Goal: Check status

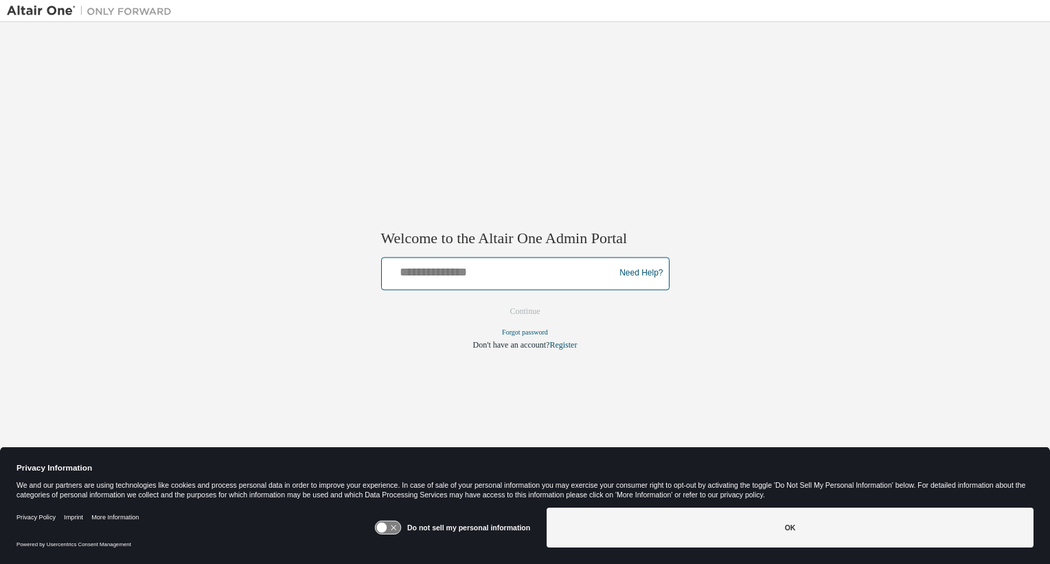
click at [430, 277] on input "text" at bounding box center [500, 270] width 226 height 20
click at [509, 165] on div "Welcome to the Altair One Admin Portal Need Help? Please make sure that you pro…" at bounding box center [525, 273] width 1036 height 488
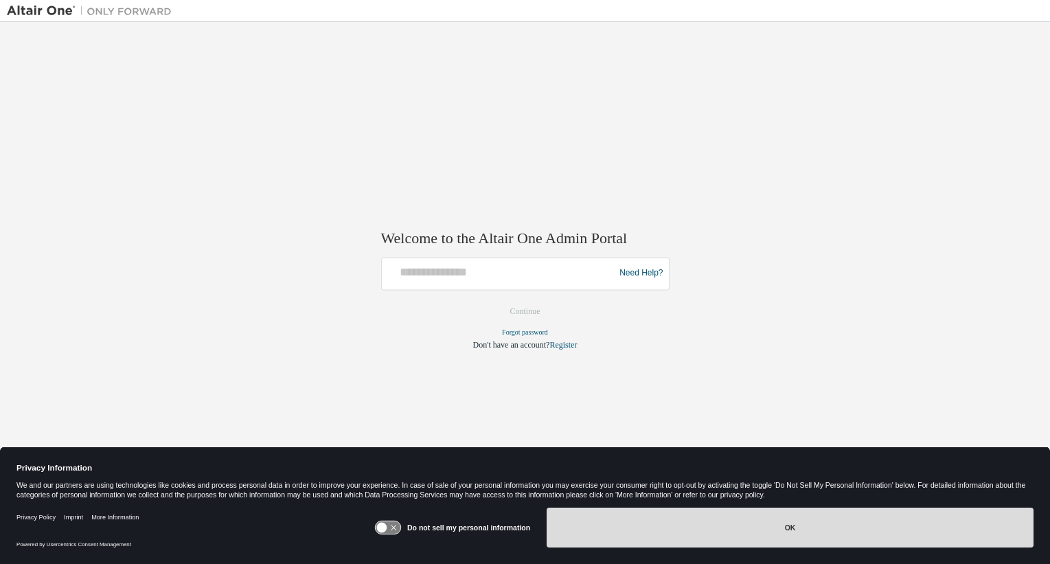
click at [680, 531] on button "OK" at bounding box center [789, 527] width 487 height 40
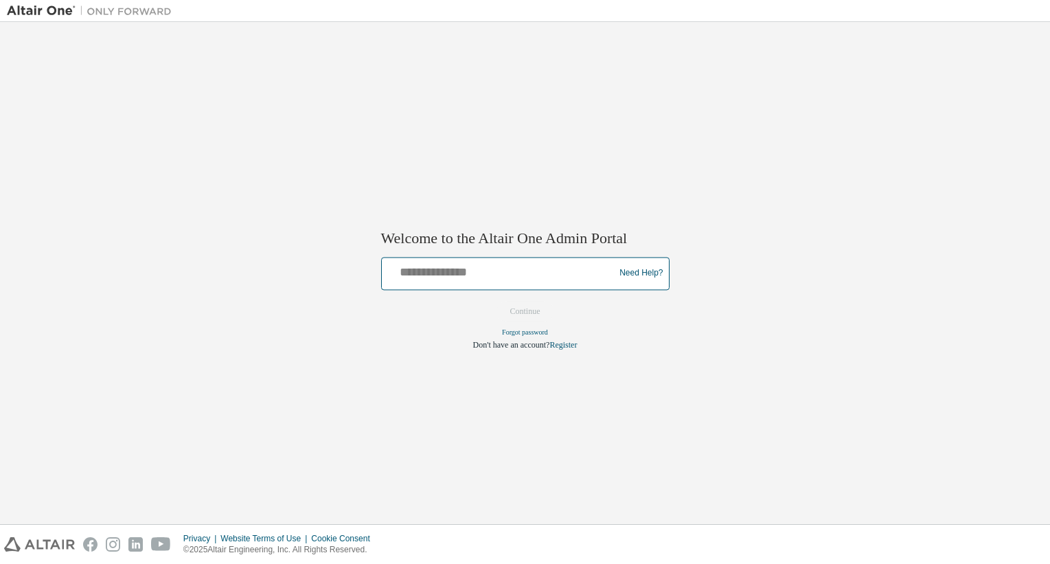
click at [414, 275] on input "text" at bounding box center [500, 270] width 226 height 20
paste input "**********"
type input "**********"
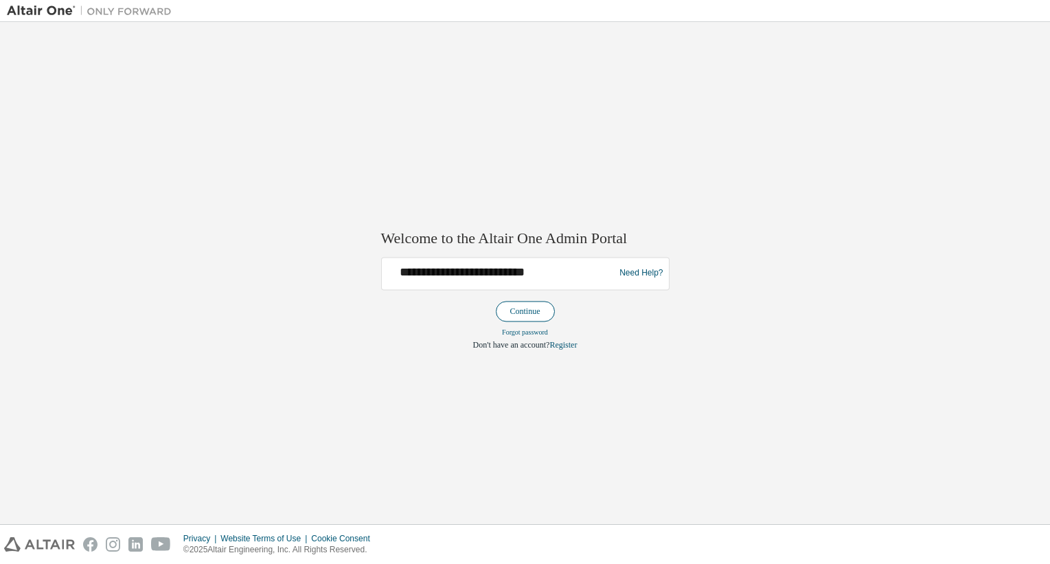
click at [532, 309] on button "Continue" at bounding box center [525, 311] width 59 height 21
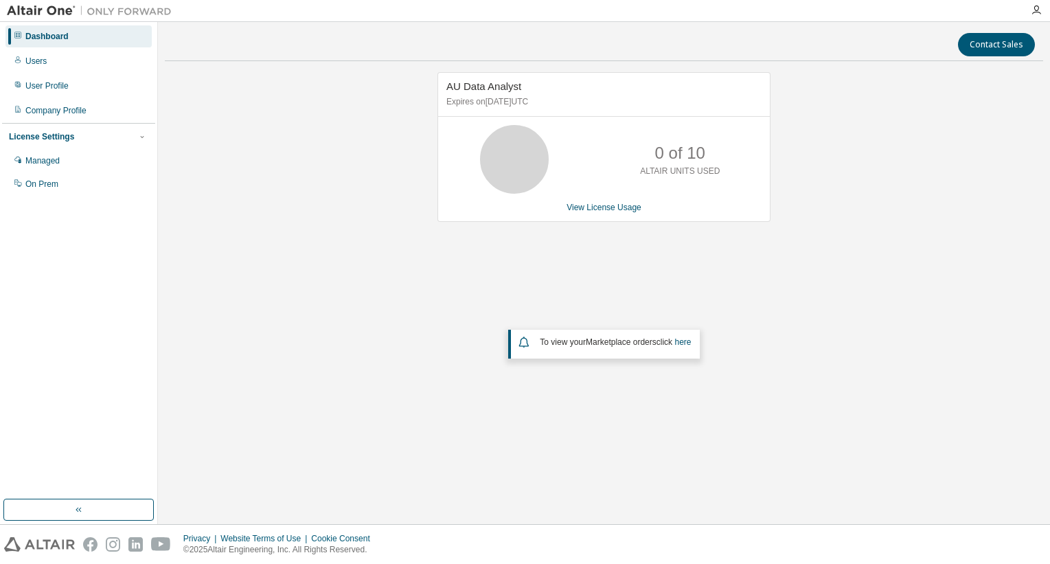
click at [934, 99] on div "AU Data Analyst Expires on [DATE] UTC 0 of 10 ALTAIR UNITS USED View License Us…" at bounding box center [604, 255] width 878 height 367
click at [602, 205] on link "View License Usage" at bounding box center [603, 208] width 75 height 10
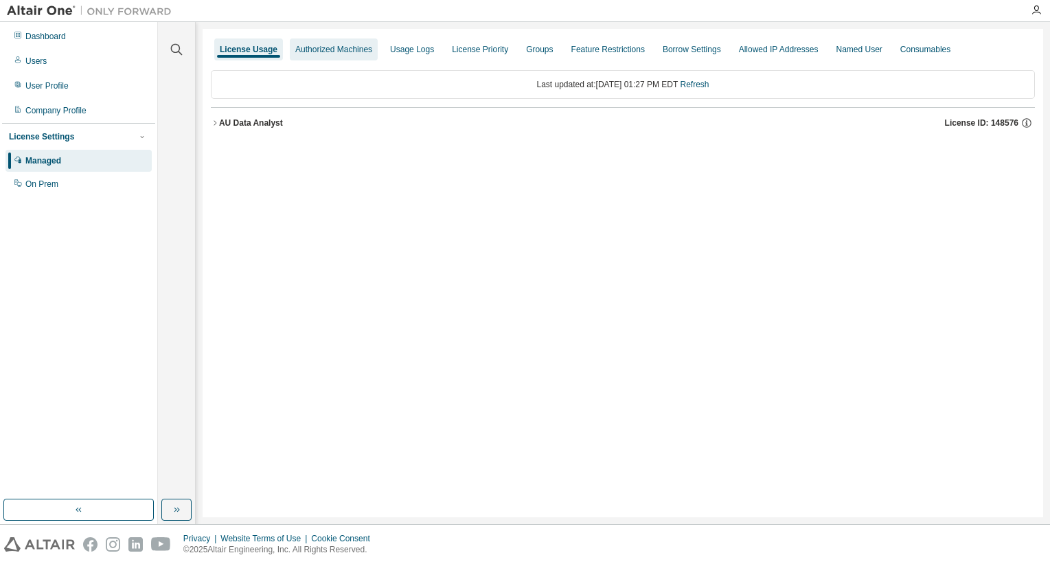
click at [326, 46] on div "Authorized Machines" at bounding box center [333, 49] width 77 height 11
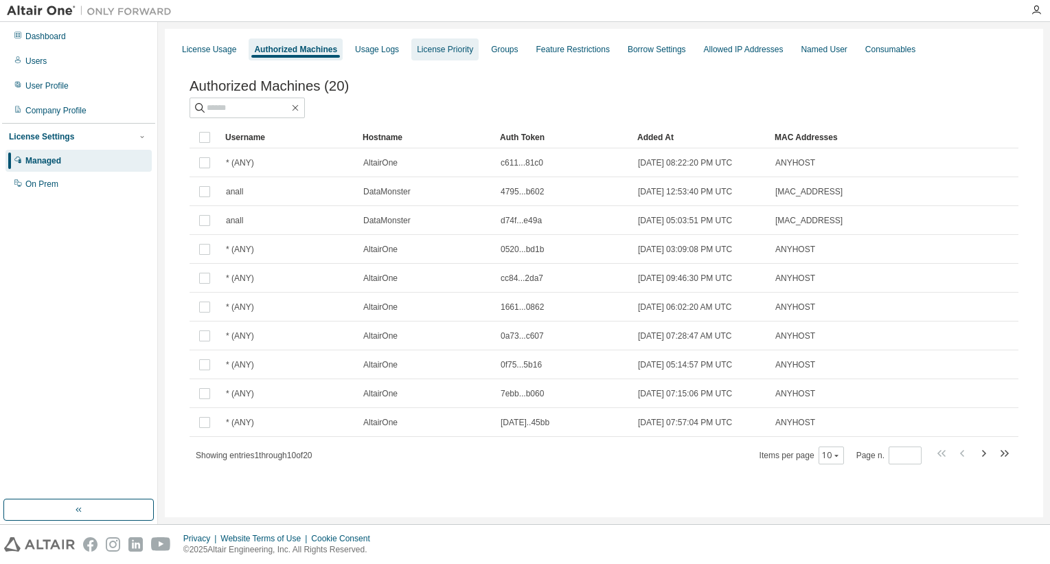
click at [446, 51] on div "License Priority" at bounding box center [445, 49] width 56 height 11
